Goal: Transaction & Acquisition: Purchase product/service

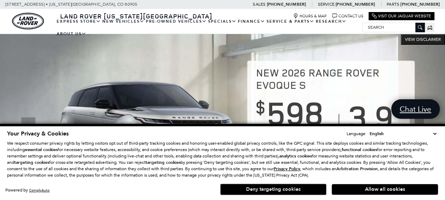
click at [283, 186] on button "Deny targeting cookies" at bounding box center [273, 188] width 106 height 11
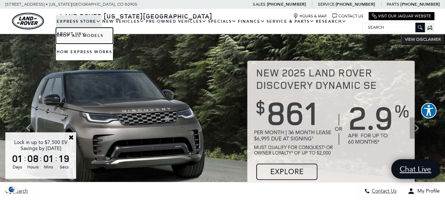
click at [88, 36] on link "Shop All Models" at bounding box center [84, 36] width 57 height 16
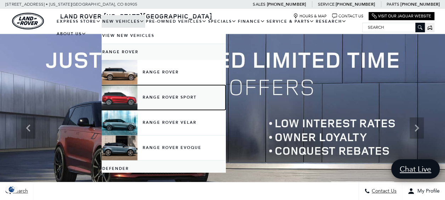
click at [168, 97] on link "Range Rover Sport" at bounding box center [164, 97] width 124 height 25
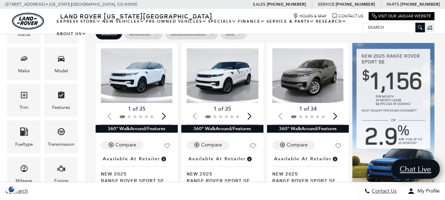
scroll to position [118, 0]
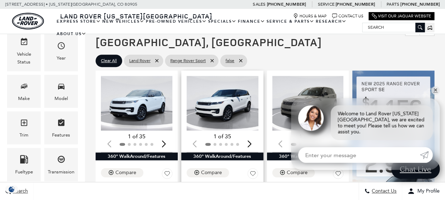
click at [225, 93] on img "1 / 2" at bounding box center [223, 103] width 73 height 55
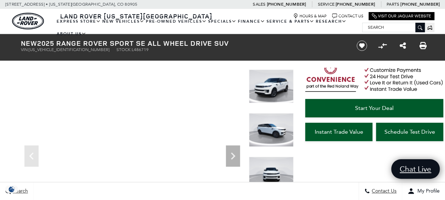
scroll to position [95, 0]
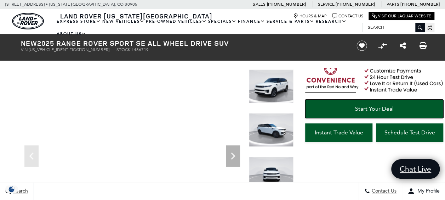
click at [377, 109] on span "Start Your Deal" at bounding box center [374, 108] width 39 height 7
